Goal: Browse casually: Explore the website without a specific task or goal

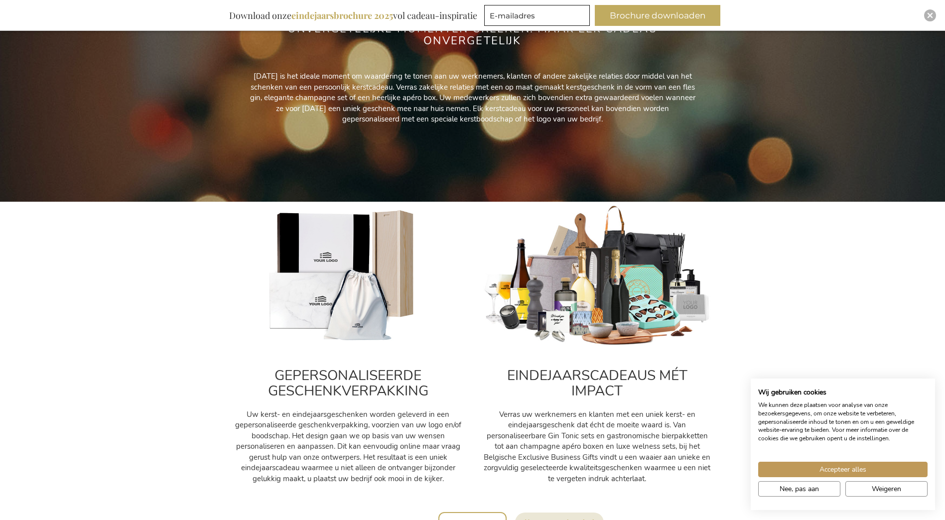
scroll to position [199, 0]
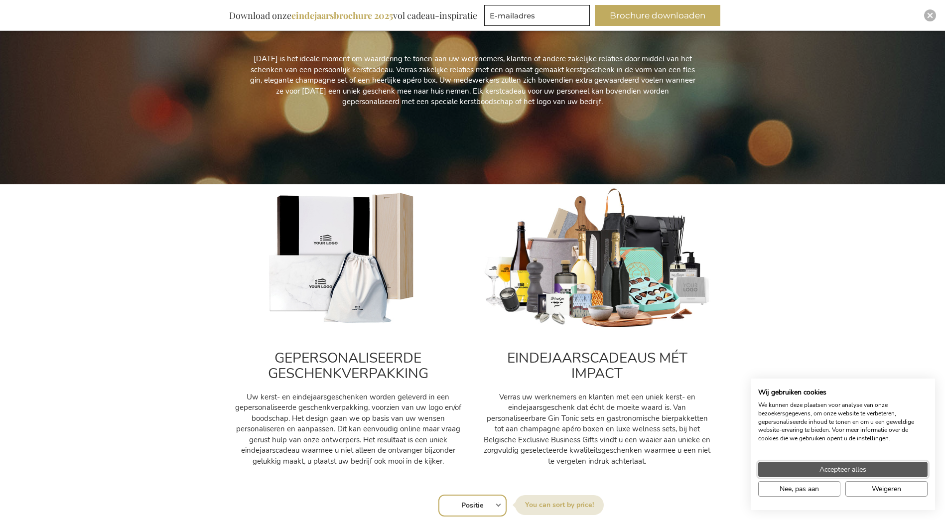
click at [834, 469] on span "Accepteer alles" at bounding box center [843, 469] width 47 height 10
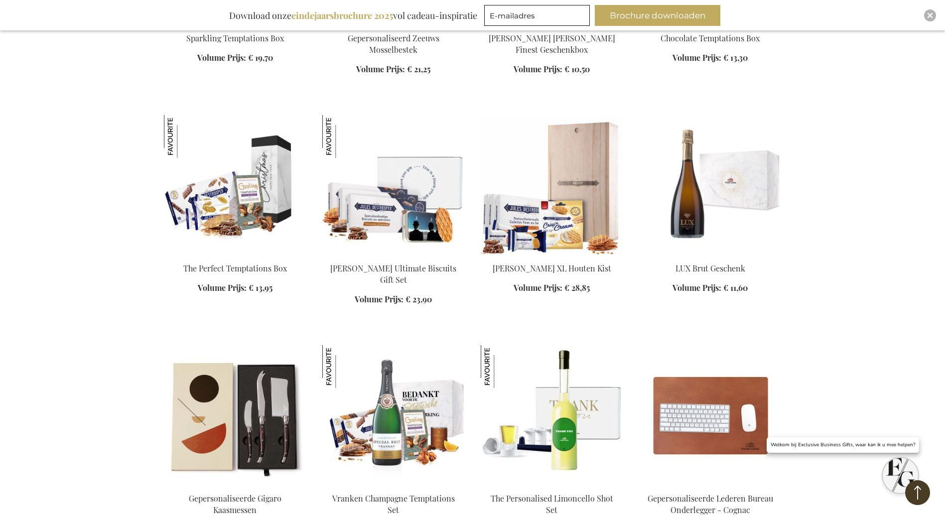
scroll to position [1096, 0]
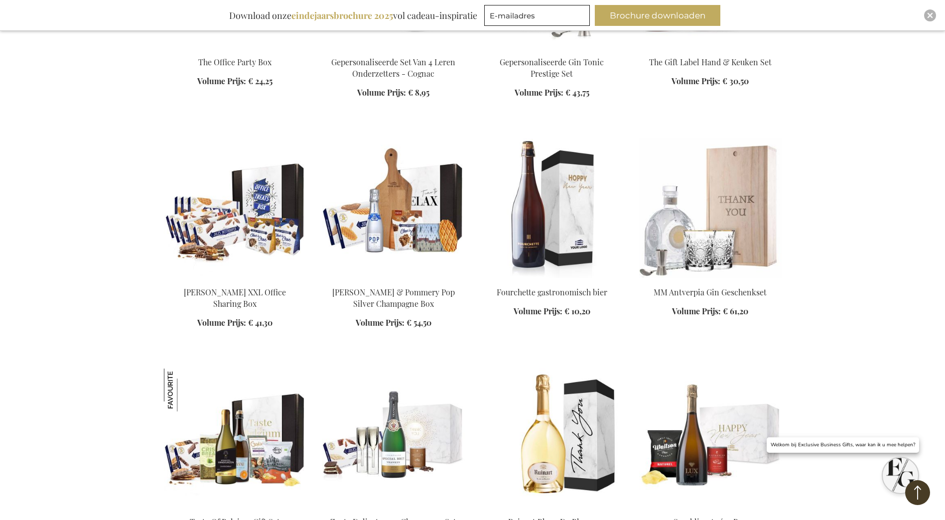
scroll to position [1794, 0]
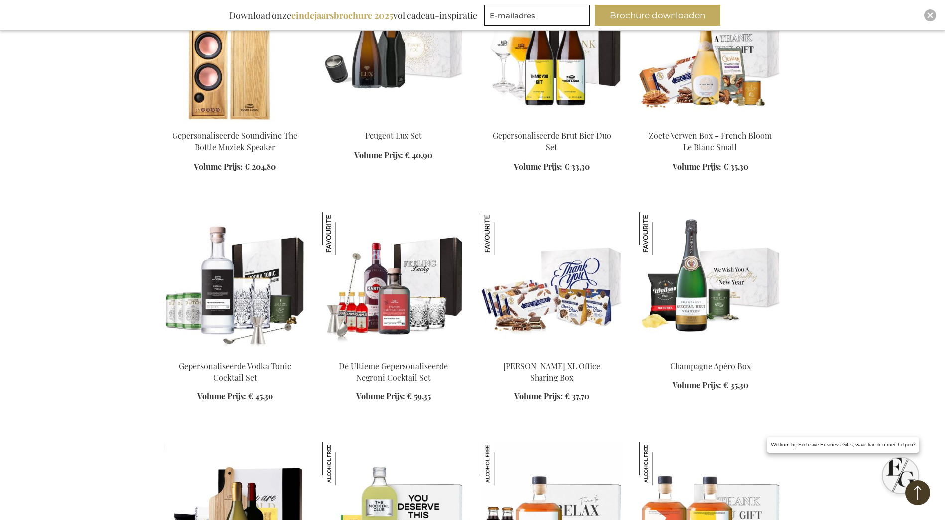
scroll to position [2592, 0]
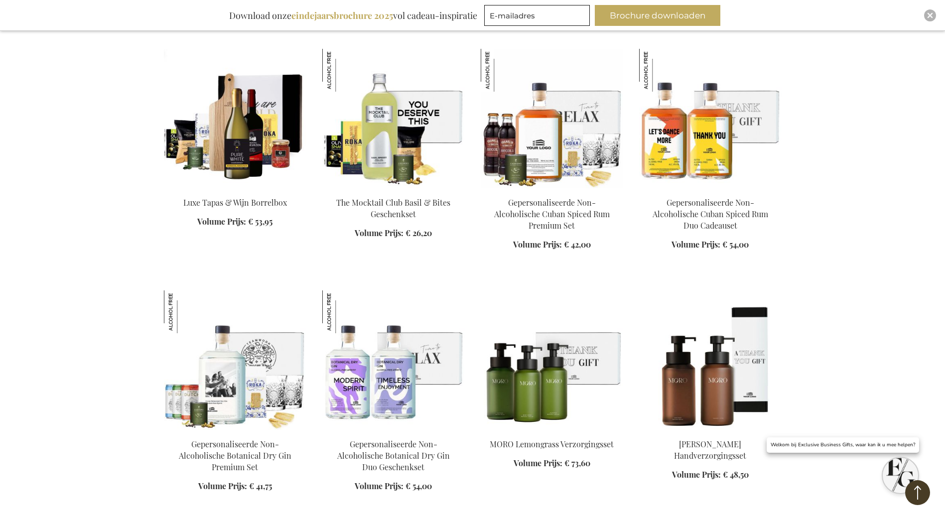
scroll to position [3090, 0]
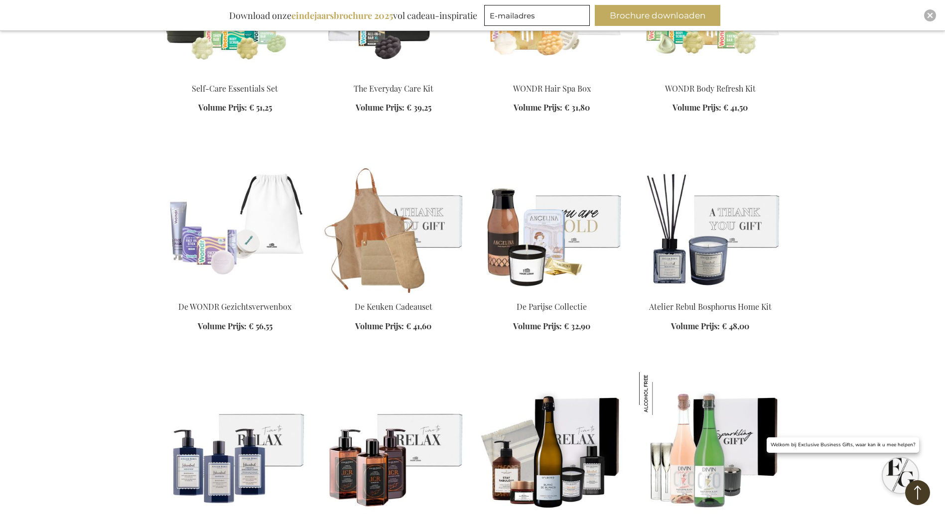
scroll to position [4735, 0]
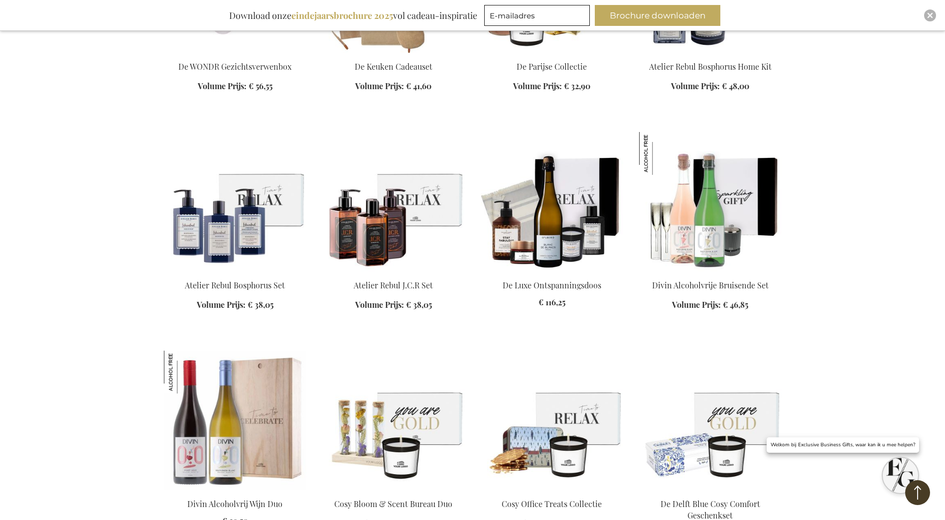
scroll to position [4984, 0]
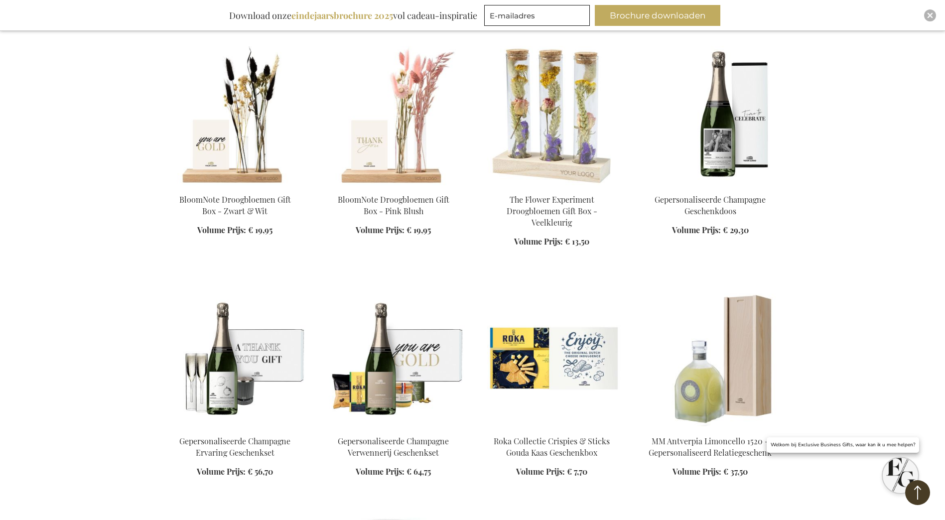
scroll to position [5731, 0]
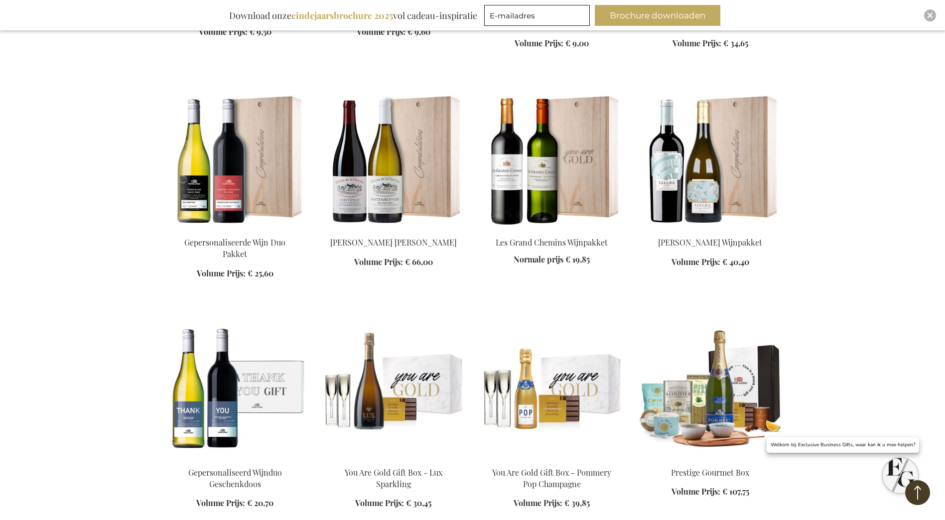
scroll to position [6778, 0]
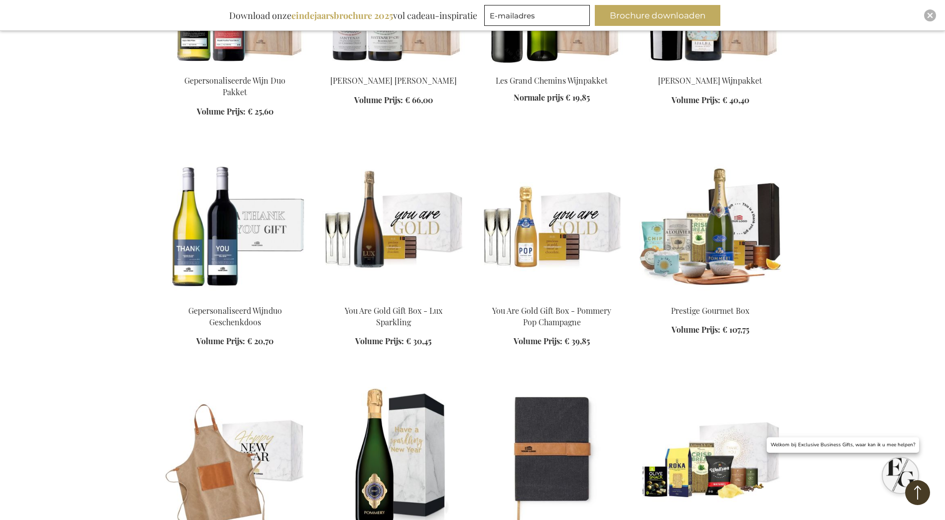
click at [505, 218] on img at bounding box center [552, 227] width 143 height 140
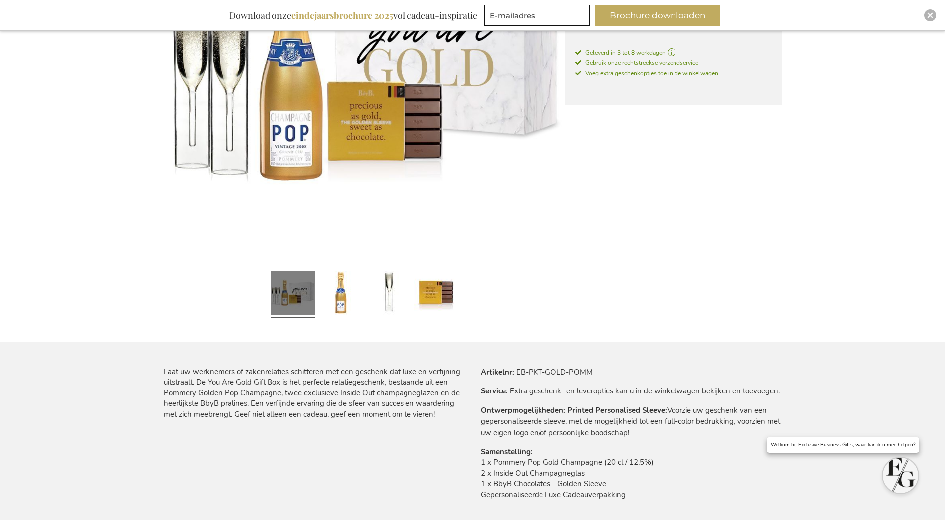
scroll to position [349, 0]
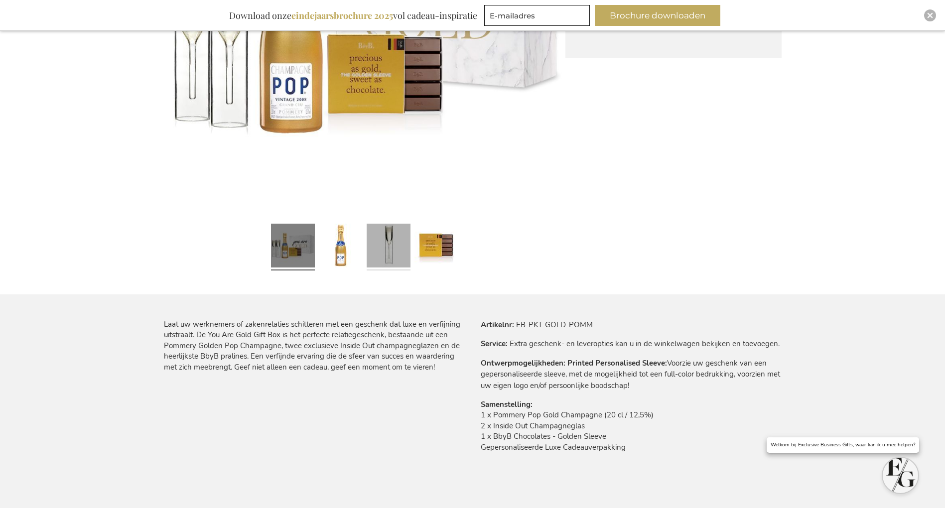
click at [386, 249] on link at bounding box center [389, 247] width 44 height 55
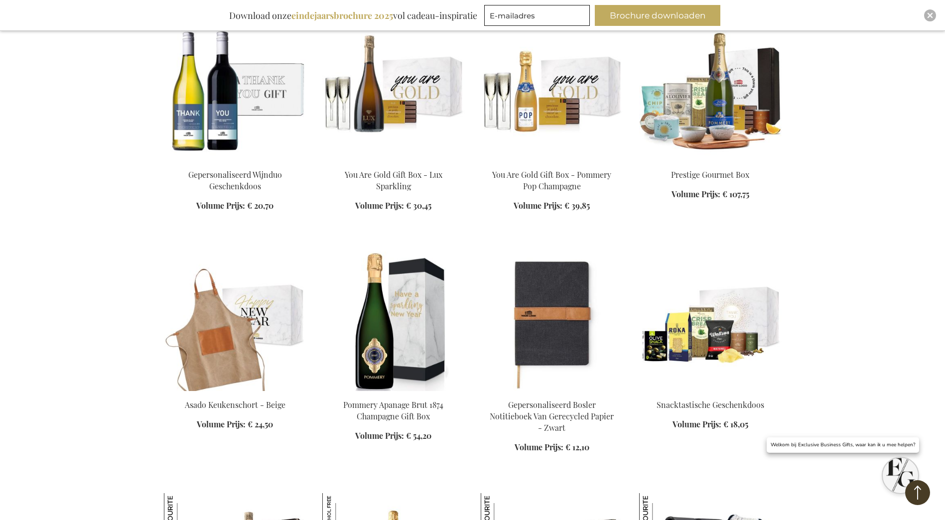
scroll to position [981, 0]
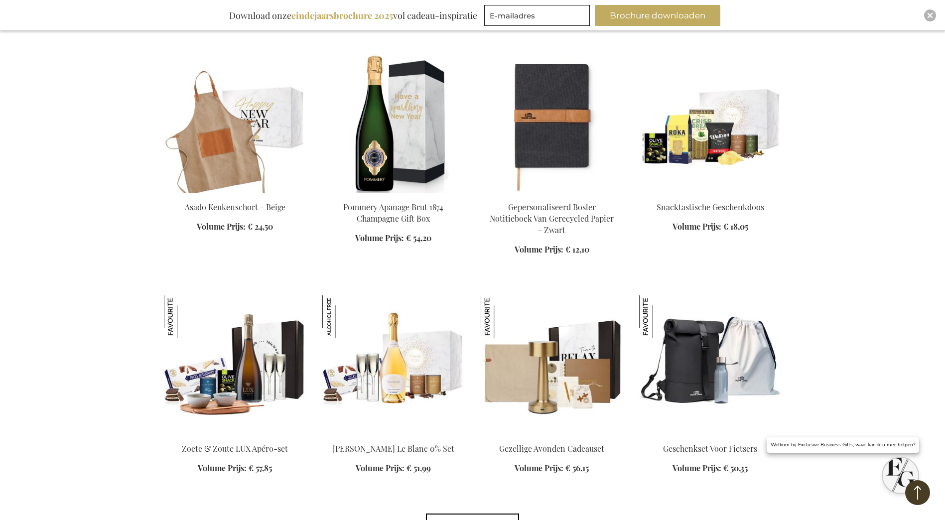
click at [554, 339] on img at bounding box center [552, 366] width 143 height 140
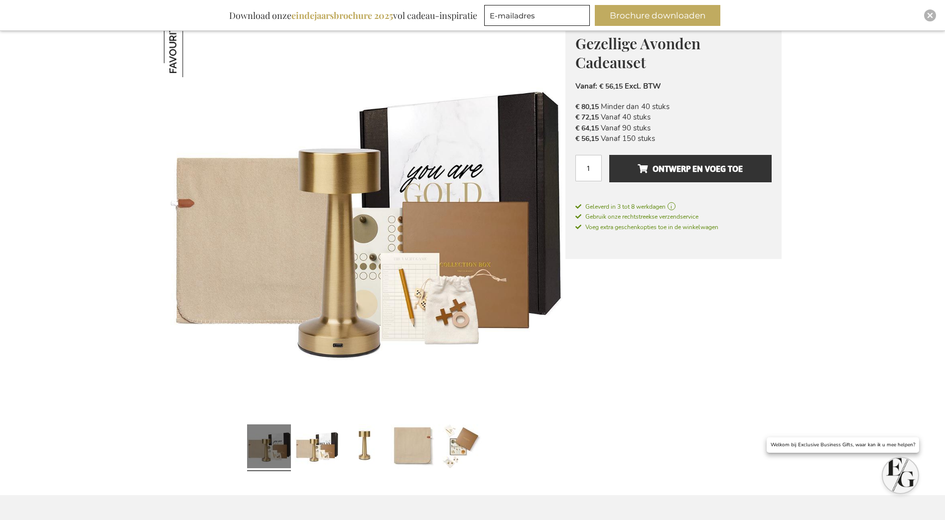
scroll to position [150, 0]
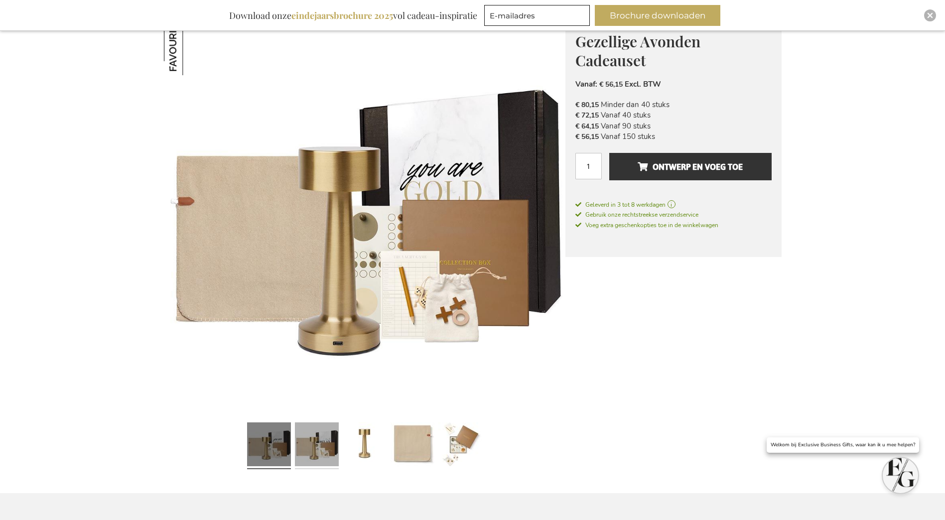
click at [322, 448] on link at bounding box center [317, 446] width 44 height 55
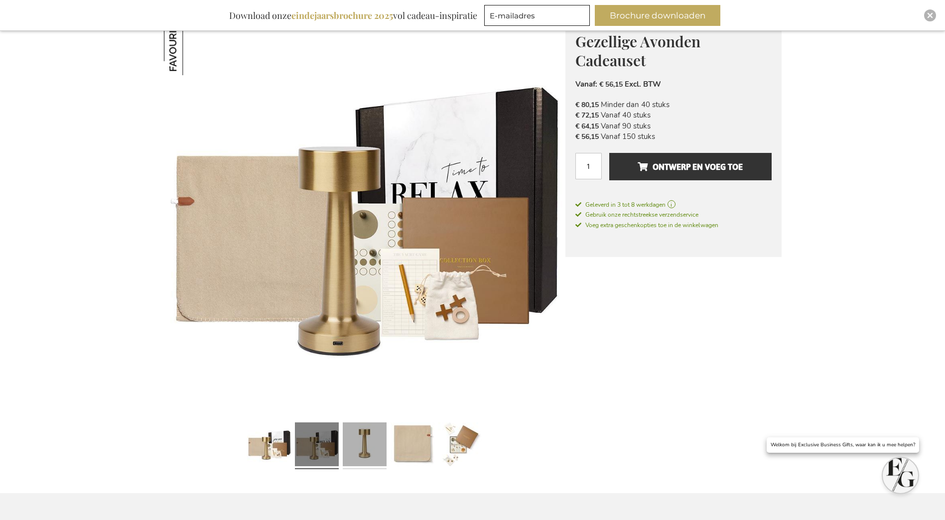
click at [362, 440] on link at bounding box center [365, 446] width 44 height 55
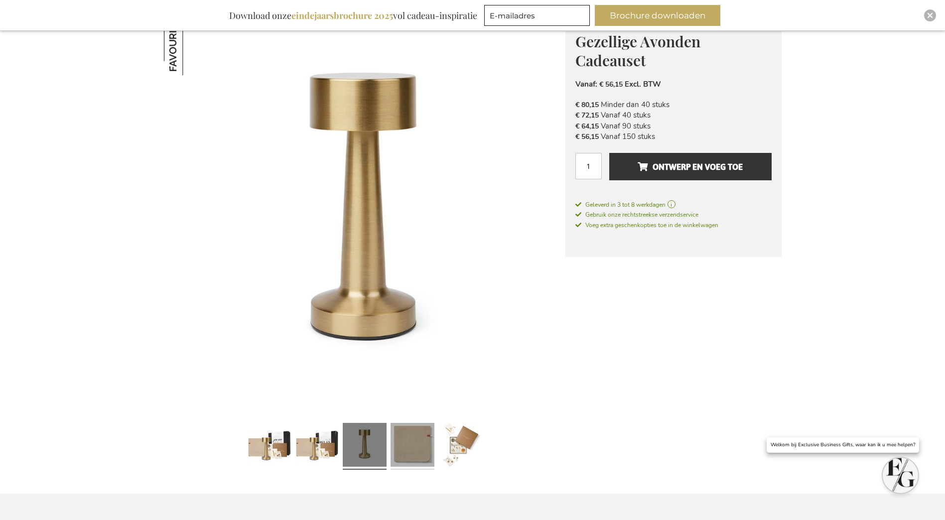
click at [416, 448] on link at bounding box center [413, 446] width 44 height 55
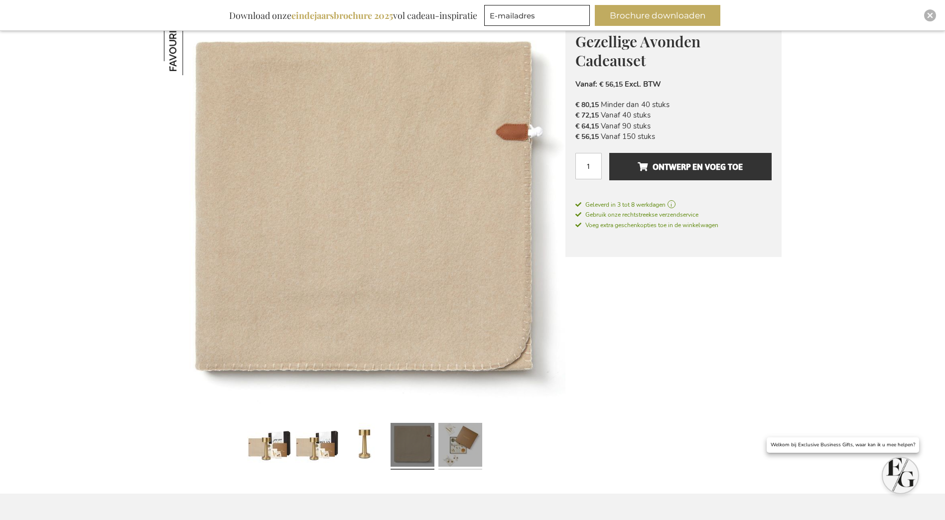
click at [459, 448] on link at bounding box center [461, 446] width 44 height 55
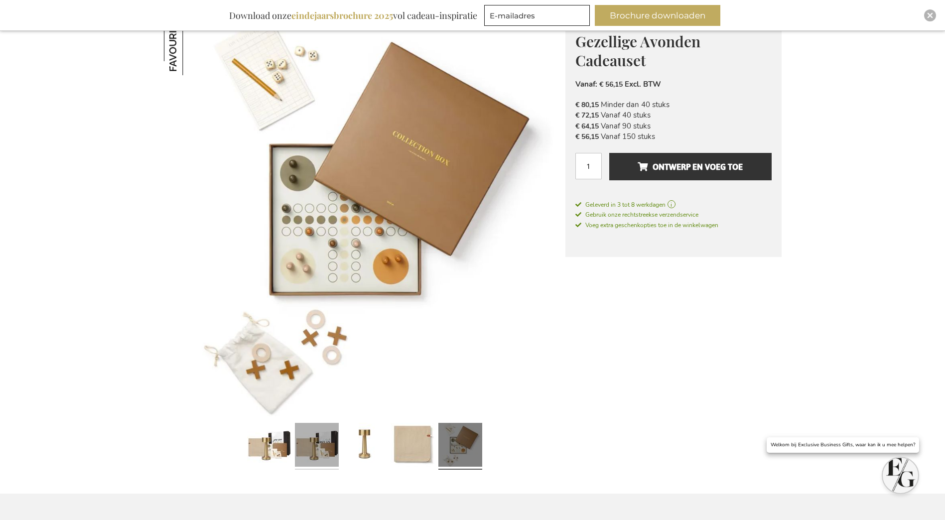
click at [321, 446] on link at bounding box center [317, 446] width 44 height 55
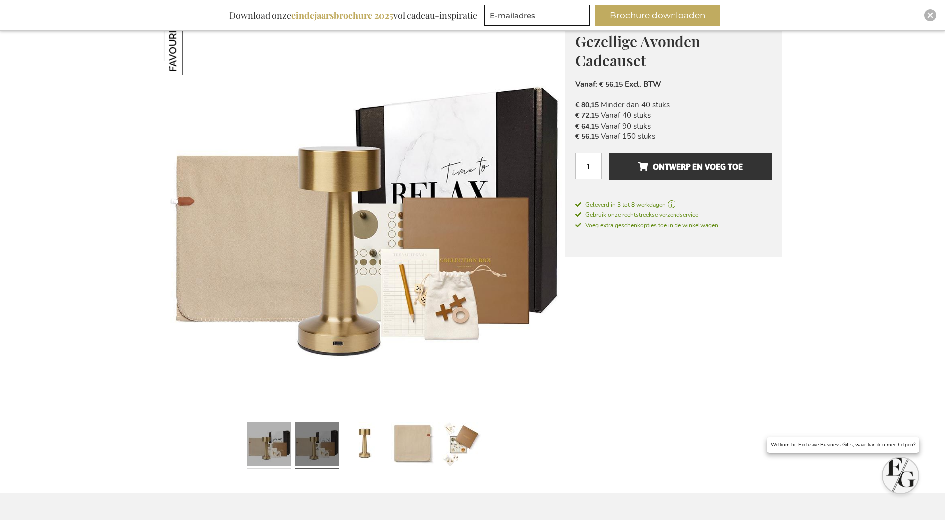
click at [276, 445] on link at bounding box center [269, 446] width 44 height 55
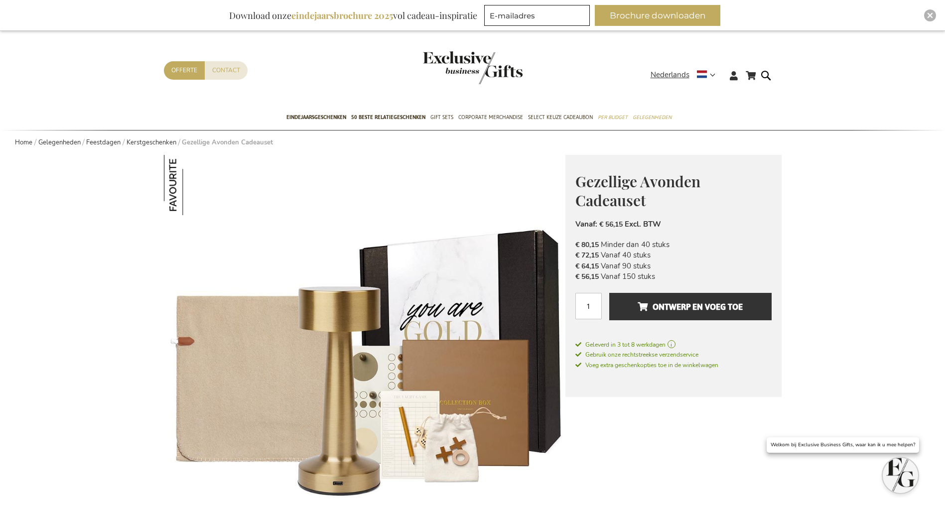
scroll to position [0, 0]
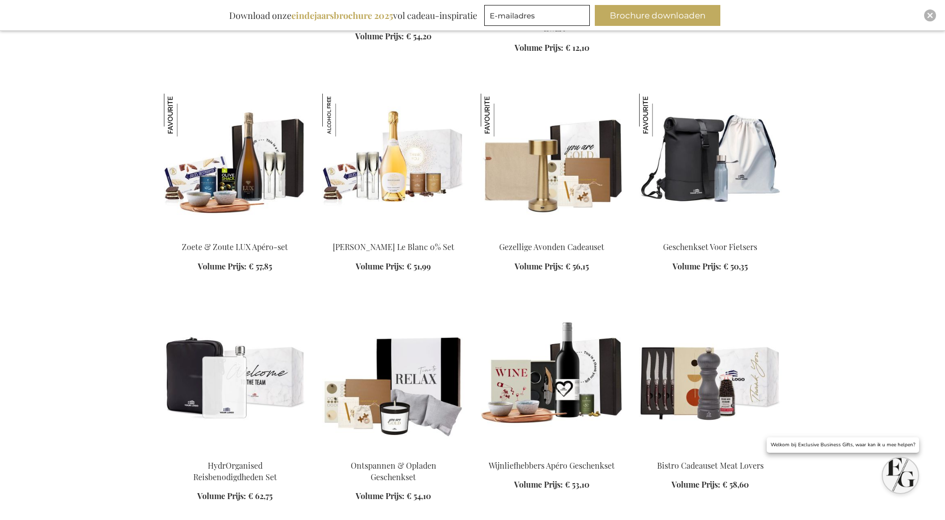
scroll to position [1204, 0]
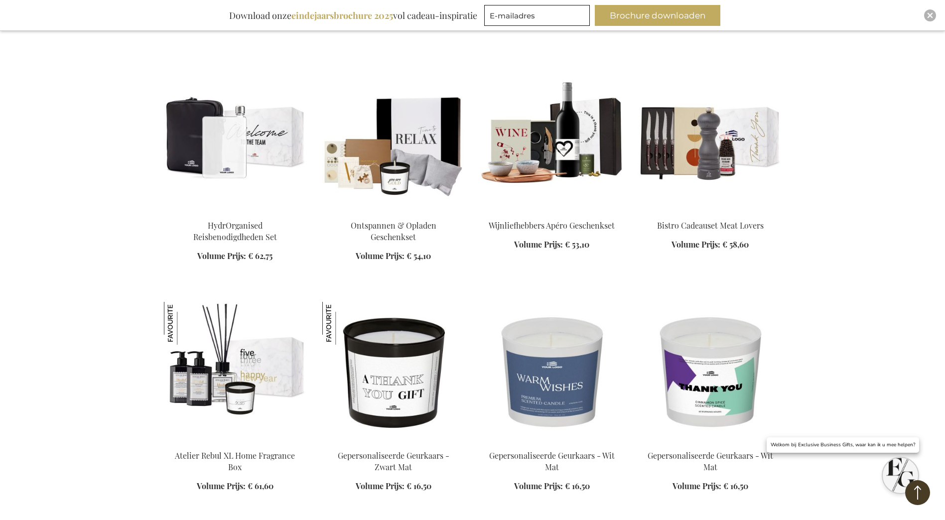
scroll to position [1453, 0]
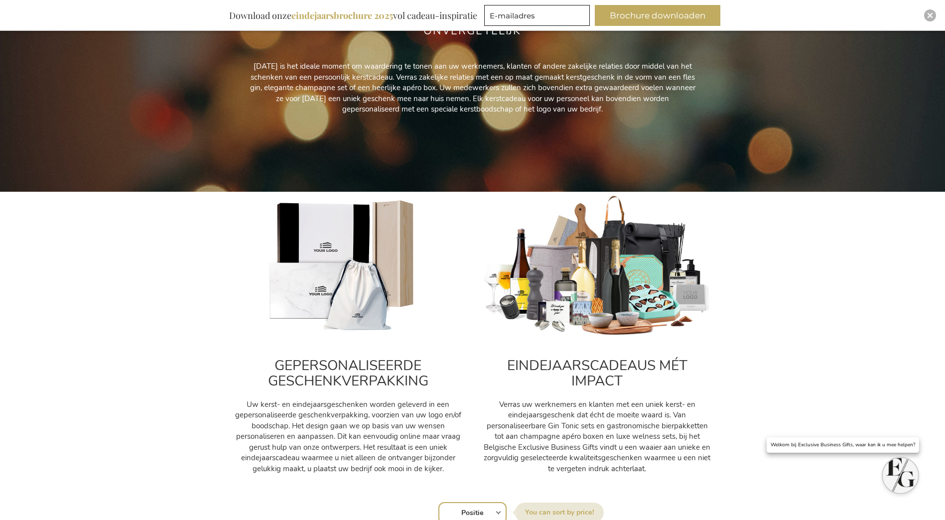
scroll to position [199, 0]
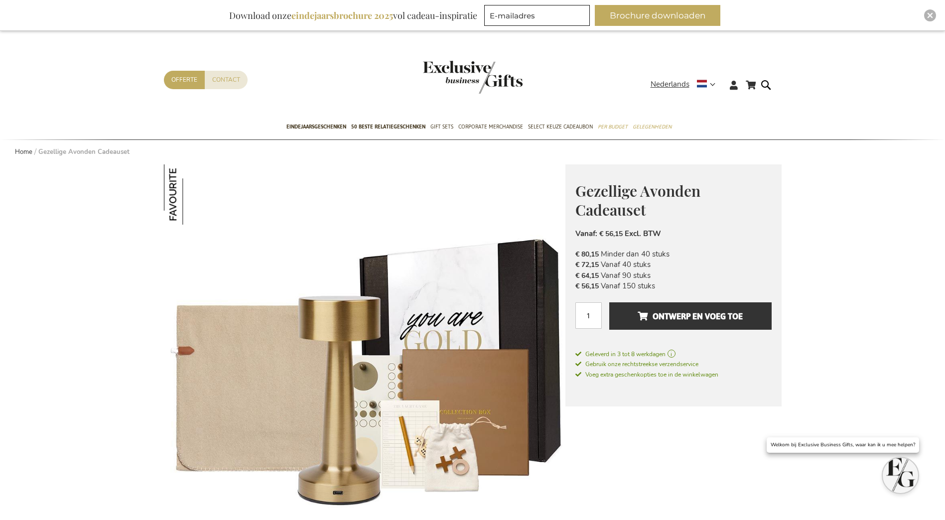
click at [180, 351] on img at bounding box center [365, 364] width 402 height 401
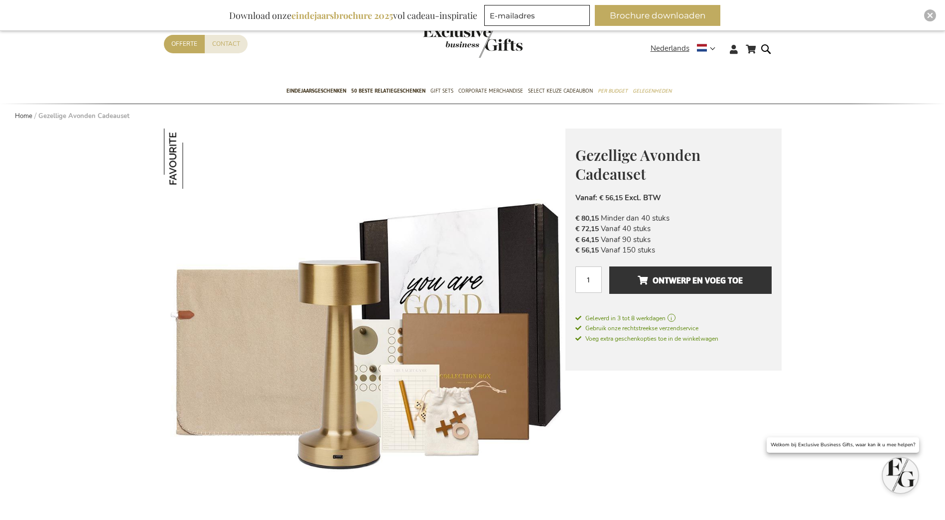
scroll to position [249, 0]
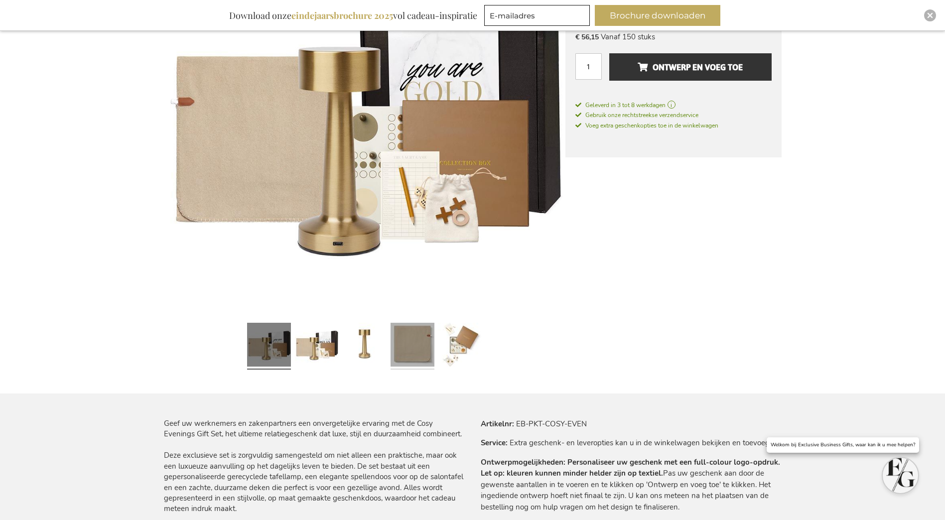
click at [397, 342] on link at bounding box center [413, 346] width 44 height 55
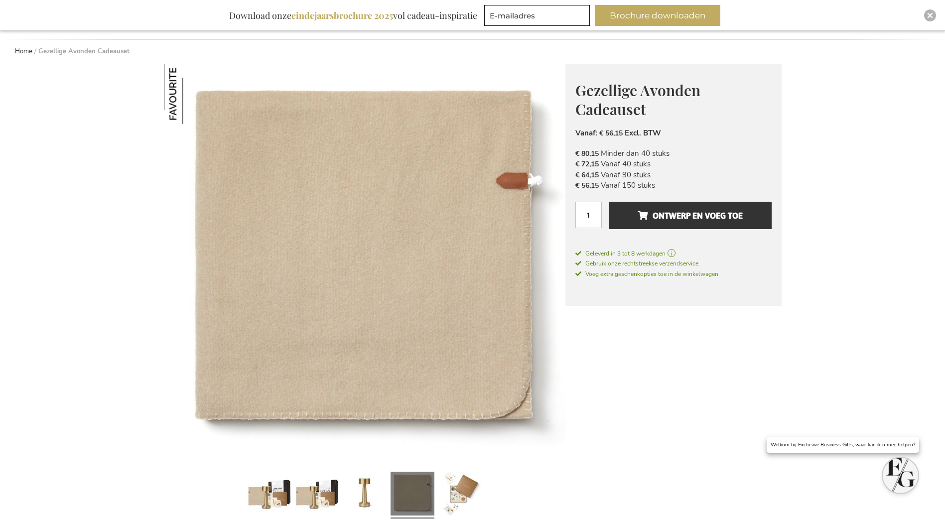
scroll to position [100, 0]
click at [530, 184] on img at bounding box center [365, 266] width 402 height 402
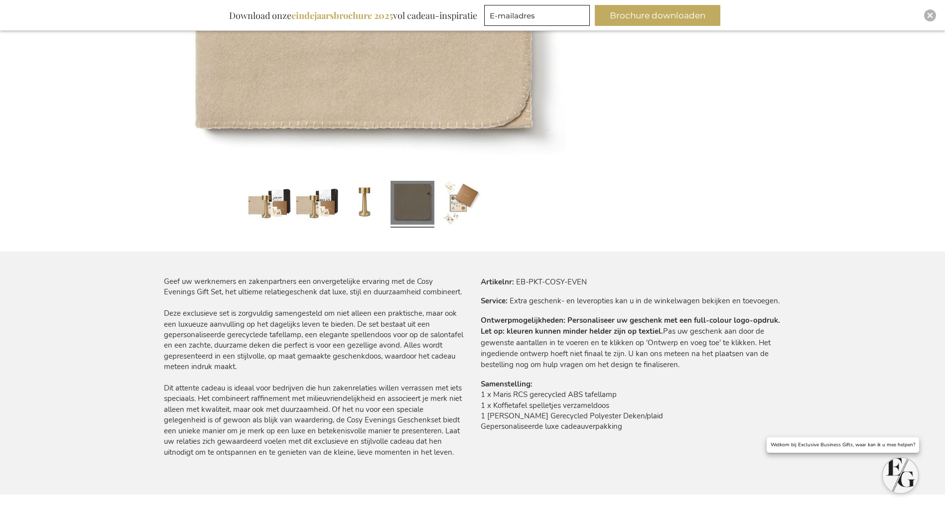
scroll to position [399, 0]
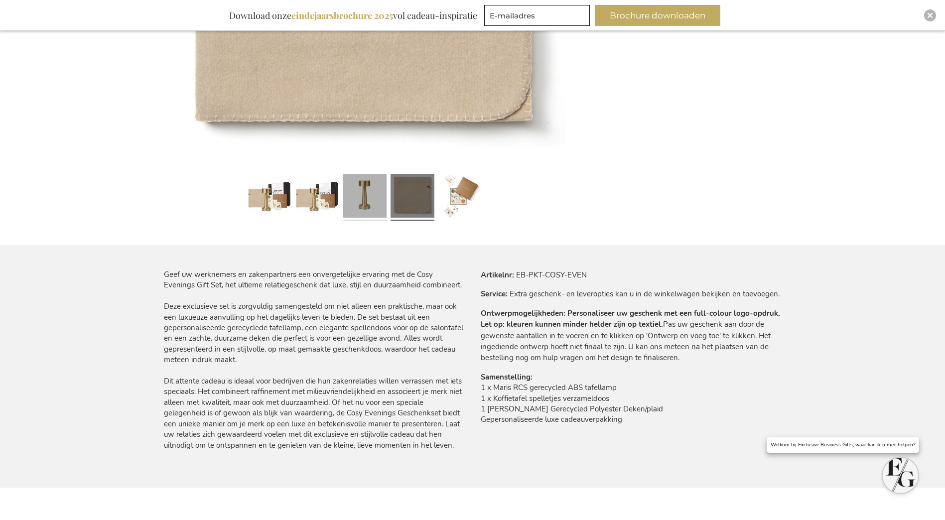
click at [373, 188] on link at bounding box center [365, 197] width 44 height 55
